Goal: Transaction & Acquisition: Purchase product/service

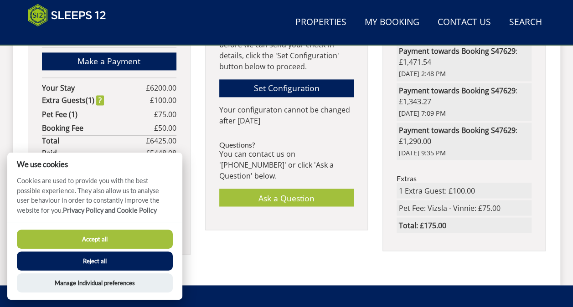
scroll to position [622, 0]
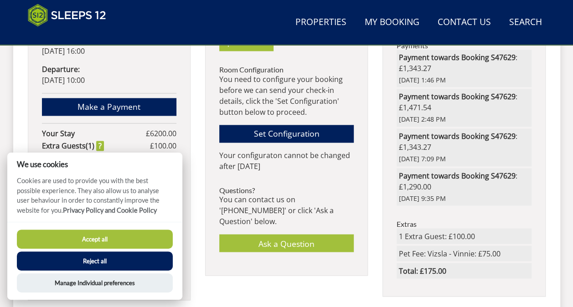
click at [113, 262] on button "Reject all" at bounding box center [95, 260] width 156 height 19
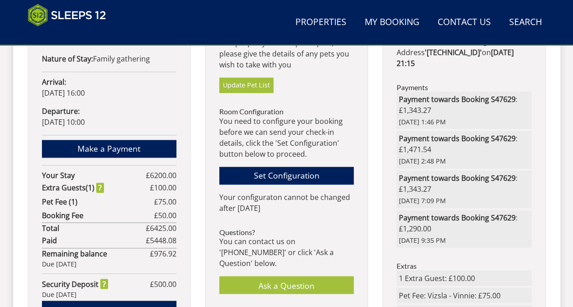
scroll to position [577, 0]
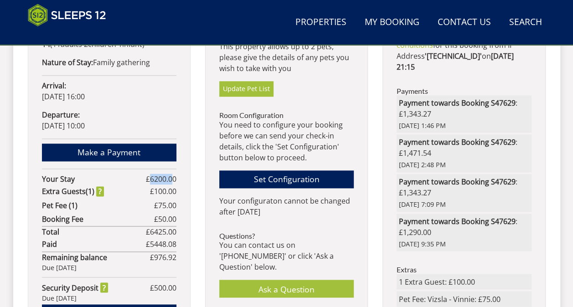
drag, startPoint x: 151, startPoint y: 168, endPoint x: 170, endPoint y: 169, distance: 19.2
click at [170, 174] on span "6200.00" at bounding box center [163, 179] width 26 height 10
click at [166, 174] on span "6200.00" at bounding box center [163, 179] width 26 height 10
drag, startPoint x: 151, startPoint y: 167, endPoint x: 170, endPoint y: 166, distance: 19.1
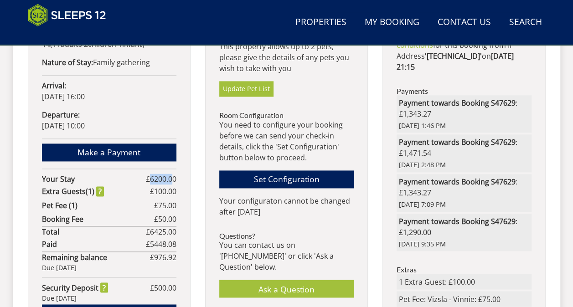
click at [170, 174] on span "6200.00" at bounding box center [163, 179] width 26 height 10
drag, startPoint x: 170, startPoint y: 166, endPoint x: 164, endPoint y: 172, distance: 8.1
click at [164, 174] on span "6200.00" at bounding box center [163, 179] width 26 height 10
click at [156, 174] on span "6200.00" at bounding box center [163, 179] width 26 height 10
drag, startPoint x: 149, startPoint y: 168, endPoint x: 173, endPoint y: 168, distance: 23.7
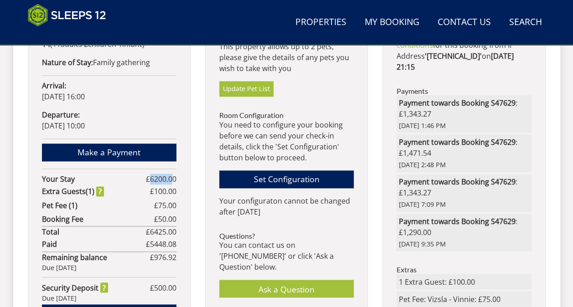
click at [173, 174] on span "6200.00" at bounding box center [163, 179] width 26 height 10
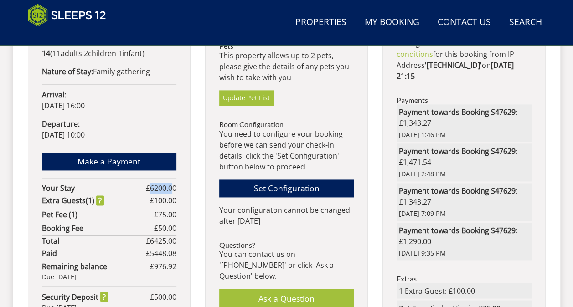
scroll to position [547, 0]
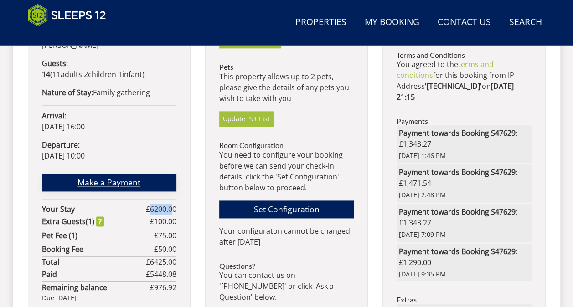
click at [118, 174] on link "Make a Payment" at bounding box center [109, 183] width 134 height 18
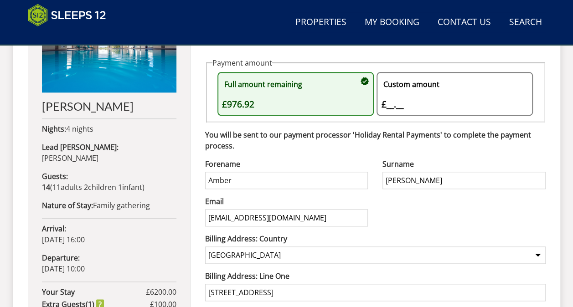
scroll to position [489, 0]
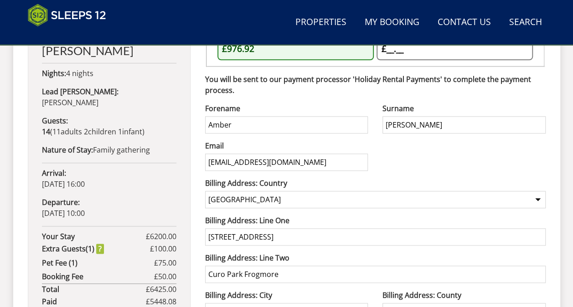
drag, startPoint x: 257, startPoint y: 126, endPoint x: 182, endPoint y: 122, distance: 75.3
click at [182, 122] on div "Your Booking: S47629 Shires Nights: 4 nights Lead Booker: Amber Hurn Guests: 14…" at bounding box center [287, 162] width 518 height 513
click at [268, 124] on input "Amber" at bounding box center [286, 124] width 163 height 17
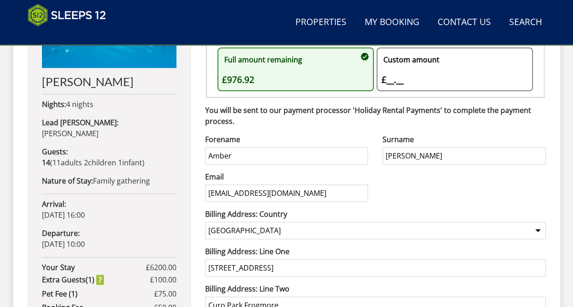
scroll to position [444, 0]
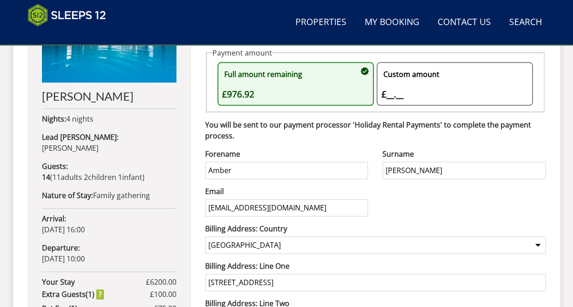
drag, startPoint x: 236, startPoint y: 166, endPoint x: 172, endPoint y: 170, distance: 64.4
click at [177, 169] on div "Your Booking: S47629 Shires Nights: 4 nights Lead Booker: Amber Hurn Guests: 14…" at bounding box center [287, 207] width 518 height 513
type input "Paul"
type input "Baker"
type input "paulandrewbaker1@gmail.com"
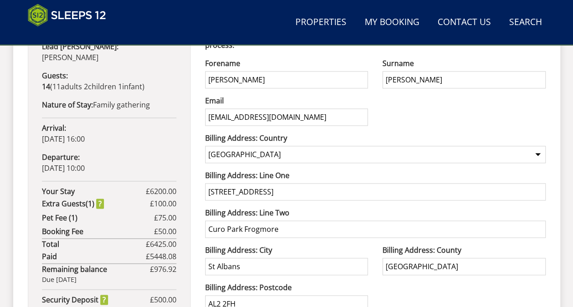
scroll to position [535, 0]
drag, startPoint x: 302, startPoint y: 197, endPoint x: 175, endPoint y: 201, distance: 127.2
click at [177, 201] on div "Your Booking: S47629 Shires Nights: 4 nights Lead Booker: Amber Hurn Guests: 14…" at bounding box center [287, 116] width 518 height 513
type input "8 west way close"
type input "bournemouth"
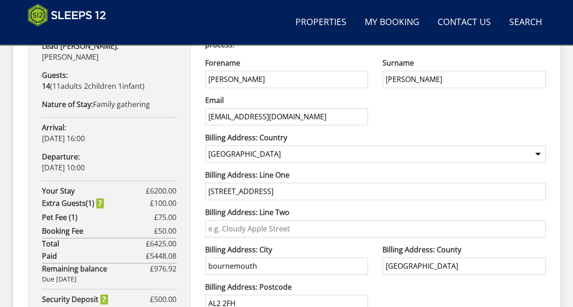
type input "dorset"
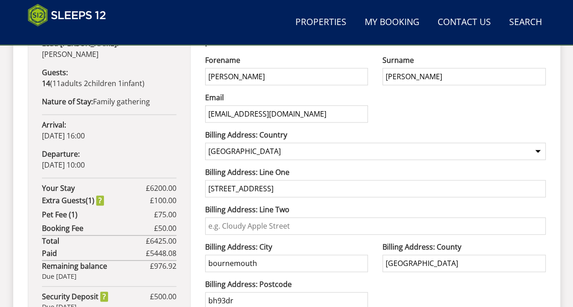
type input "bh93dr"
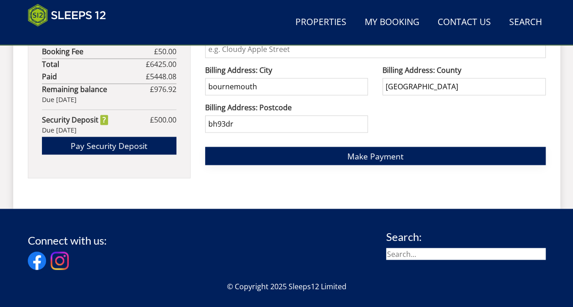
type button "Make Payment"
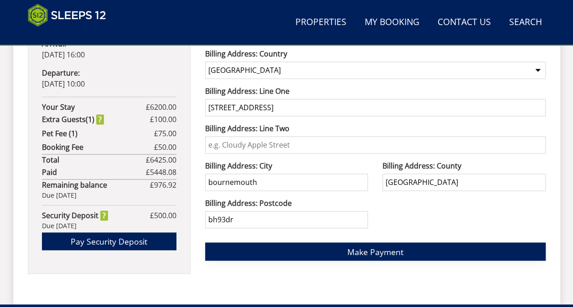
scroll to position [623, 0]
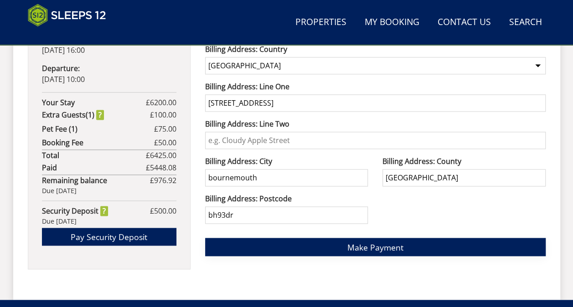
click at [361, 244] on span "Make Payment" at bounding box center [375, 246] width 56 height 11
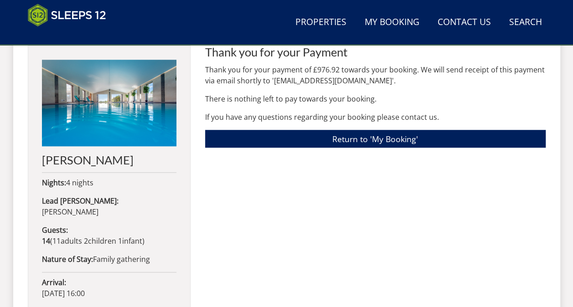
scroll to position [429, 0]
